Goal: Information Seeking & Learning: Learn about a topic

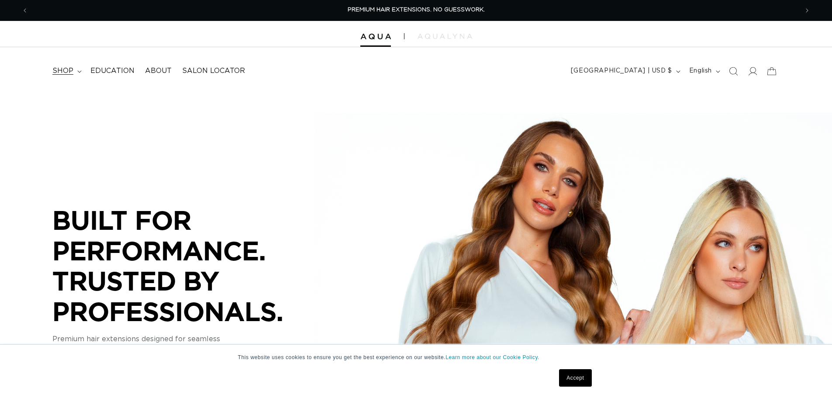
click at [62, 71] on span "shop" at bounding box center [62, 70] width 21 height 9
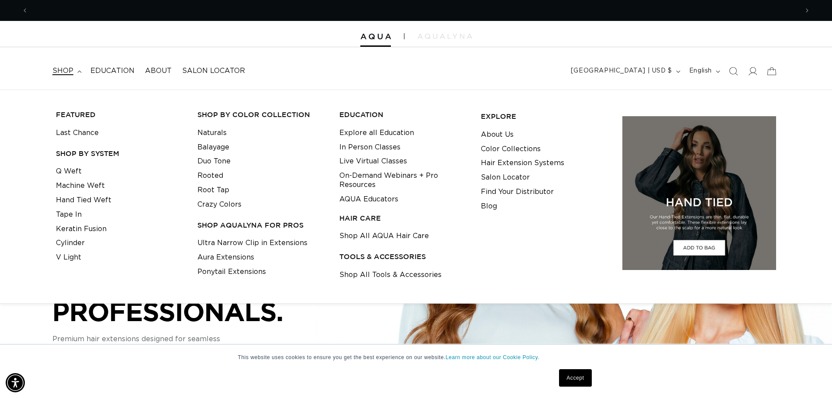
scroll to position [0, 770]
click at [66, 173] on link "Q Weft" at bounding box center [69, 171] width 26 height 14
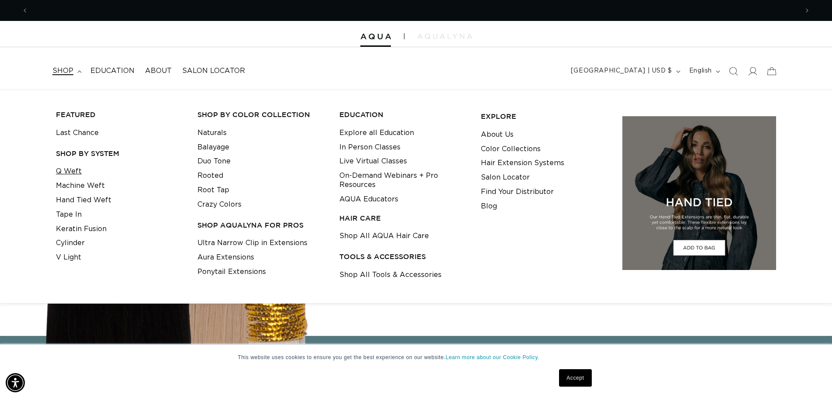
scroll to position [0, 1540]
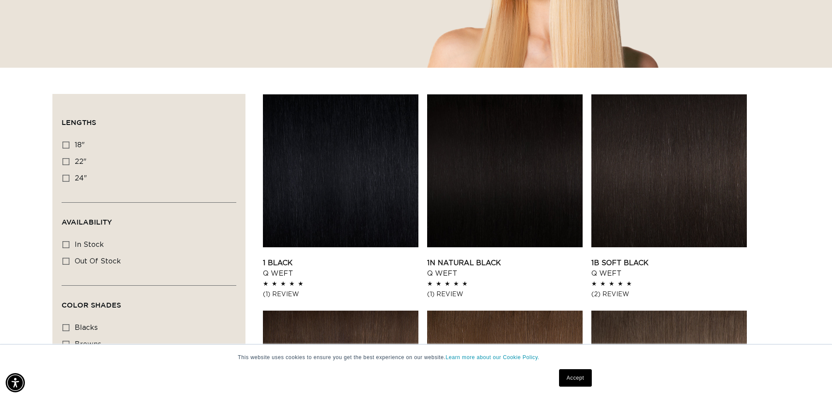
scroll to position [0, 770]
click at [65, 144] on icon at bounding box center [65, 145] width 7 height 7
click at [65, 144] on input "18" 18" (5 products)" at bounding box center [65, 145] width 7 height 7
checkbox input "true"
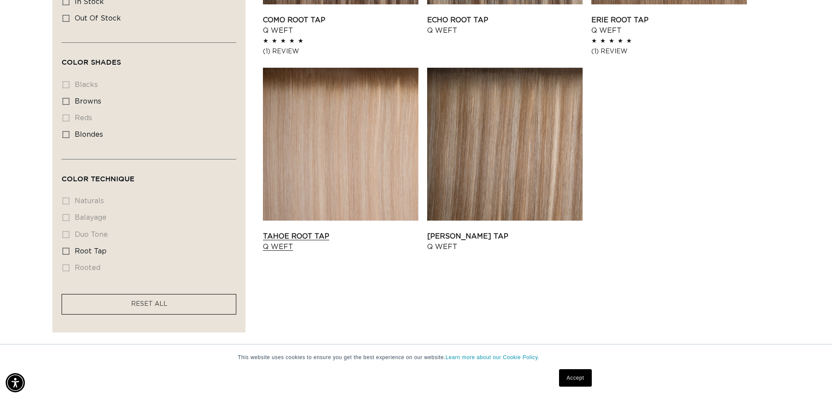
scroll to position [481, 0]
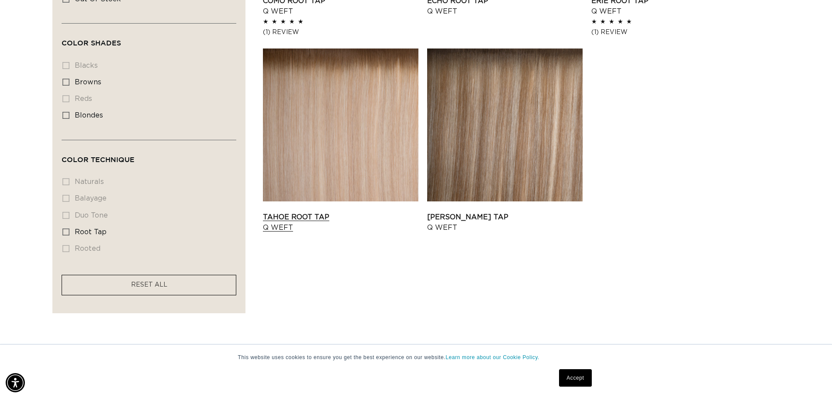
click at [326, 212] on link "Tahoe Root Tap Q Weft" at bounding box center [341, 222] width 156 height 21
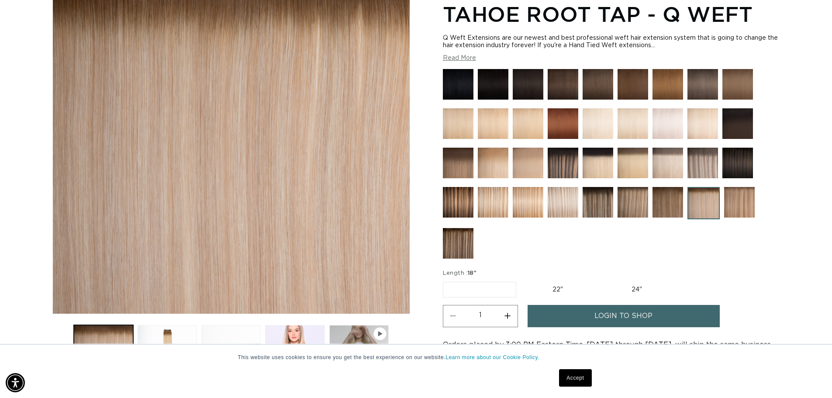
click at [519, 124] on img at bounding box center [528, 123] width 31 height 31
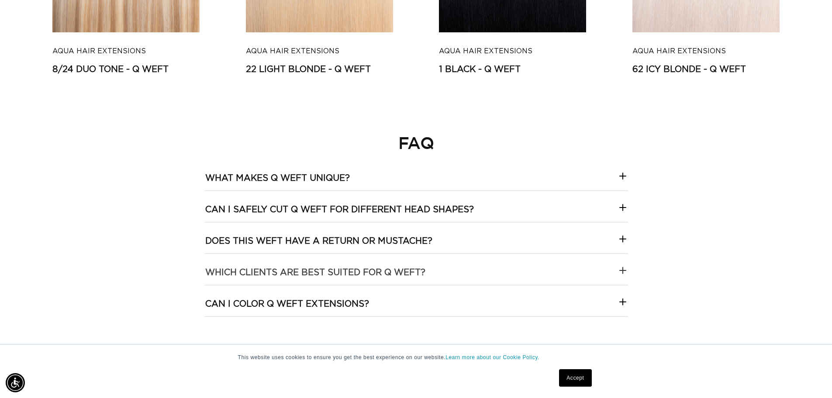
click at [434, 275] on Weft\?-template--18844261286116__collapsible_content_RjkbrX "Which clients are best suited for Q Weft?" at bounding box center [416, 269] width 424 height 31
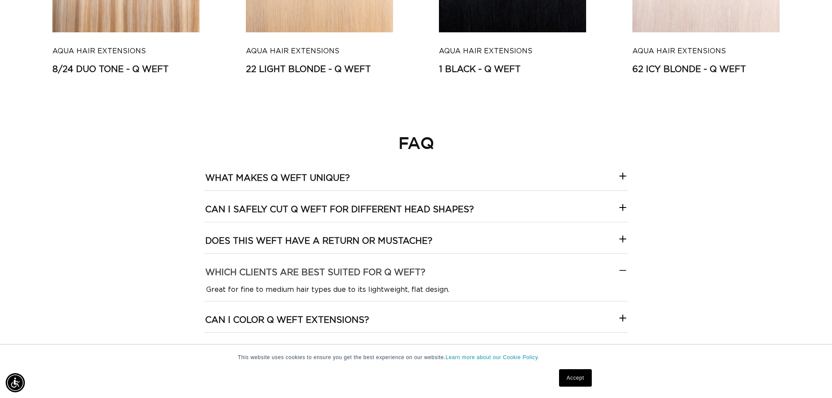
scroll to position [2184, 0]
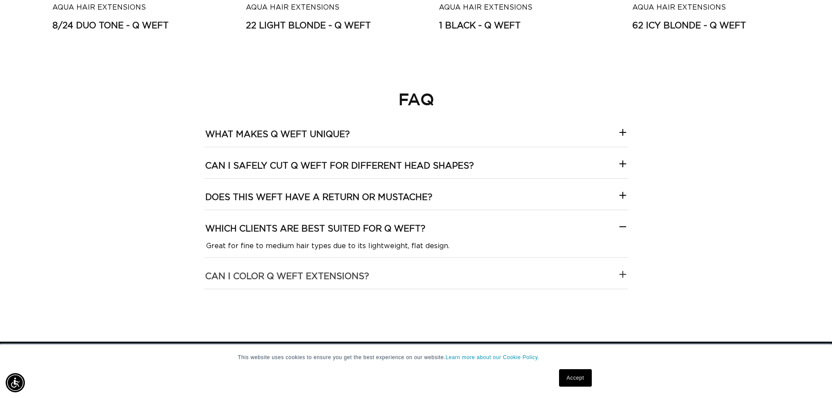
click at [480, 274] on extensions\?-template--18844261286116__collapsible_content_RjkbrX "Can I color Q Weft extensions?" at bounding box center [416, 273] width 424 height 31
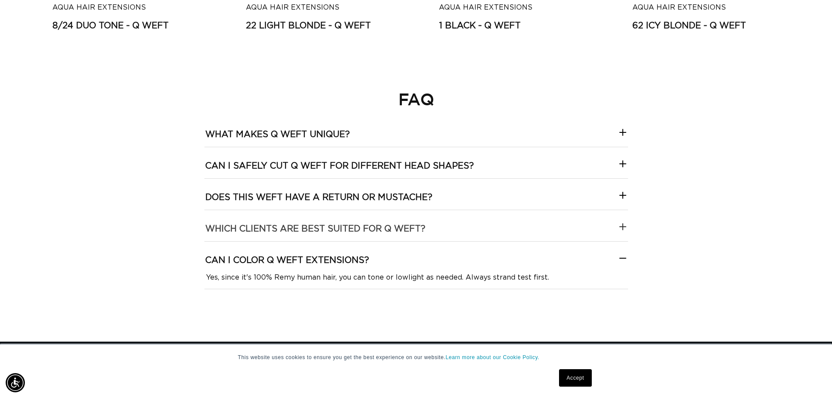
scroll to position [0, 1540]
click at [384, 135] on unique\?-template--18844261286116__collapsible_content_RjkbrX "What makes Q Weft unique?" at bounding box center [416, 131] width 424 height 31
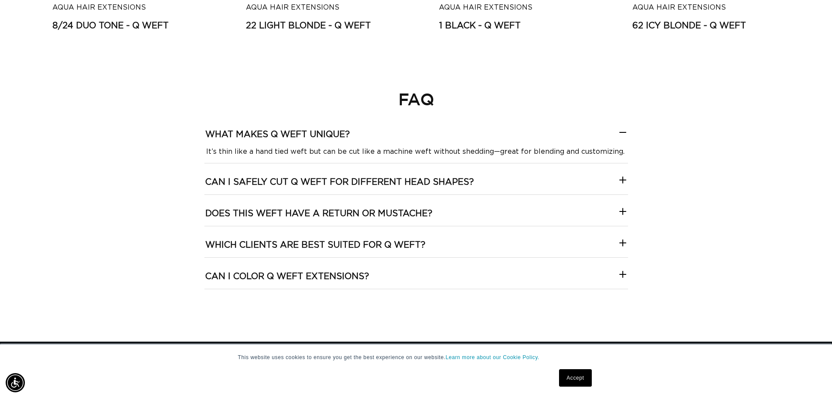
scroll to position [0, 770]
